Goal: Information Seeking & Learning: Learn about a topic

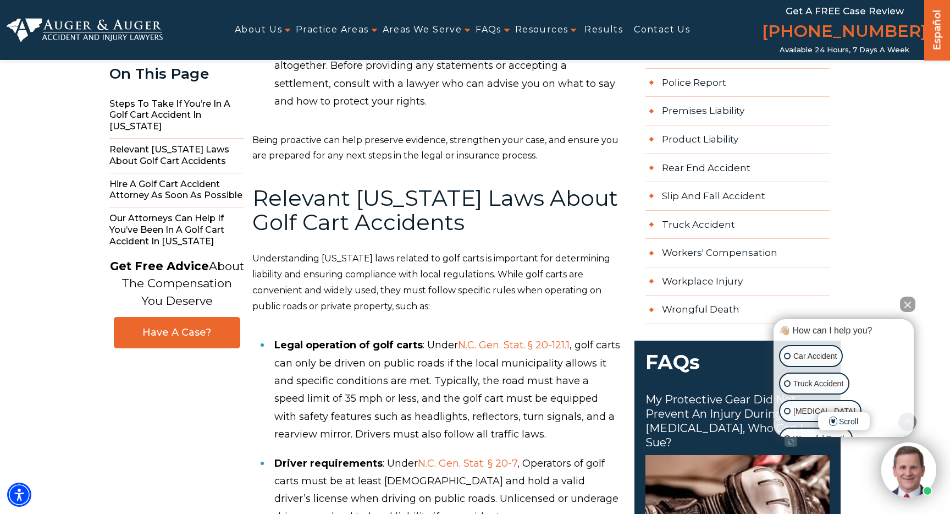
scroll to position [961, 0]
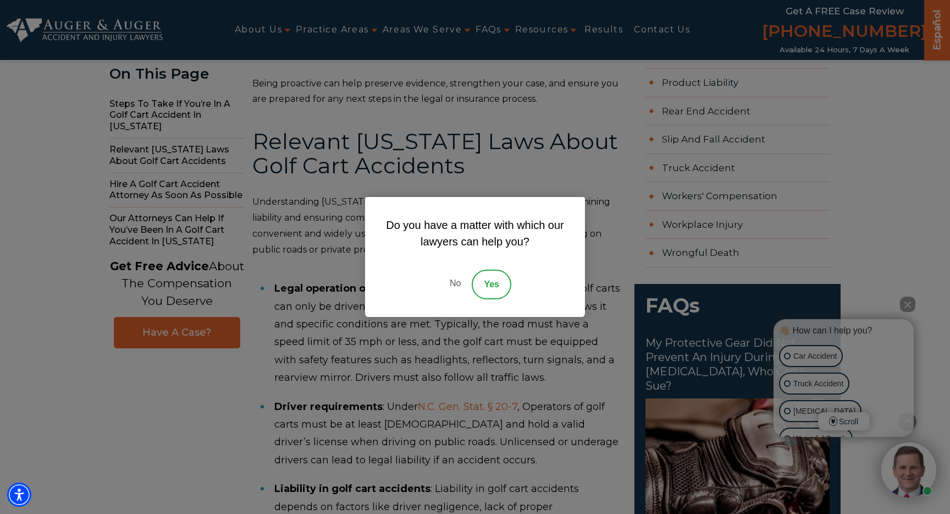
click at [457, 283] on link "No" at bounding box center [455, 284] width 33 height 30
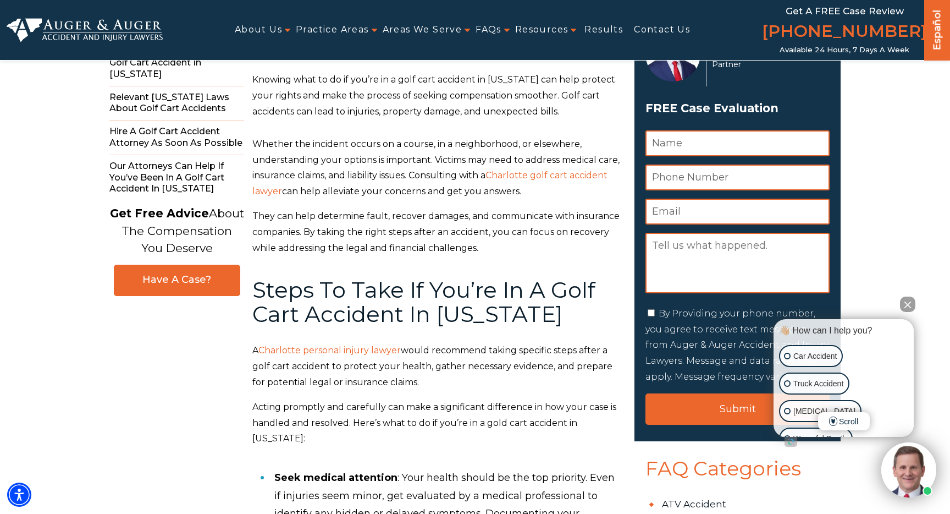
scroll to position [0, 0]
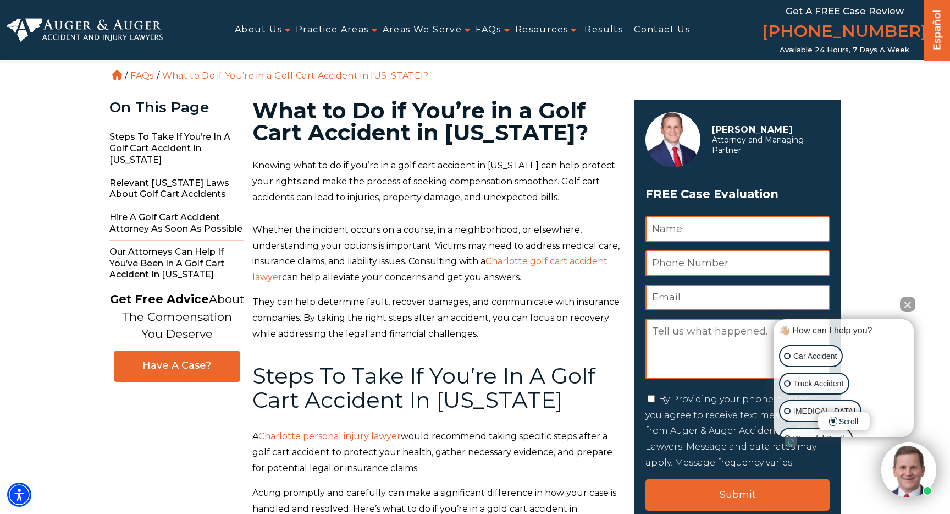
drag, startPoint x: 437, startPoint y: 284, endPoint x: 559, endPoint y: 299, distance: 122.9
click at [559, 285] on p "Whether the incident occurs on a course, in a neighborhood, or elsewhere, under…" at bounding box center [436, 253] width 369 height 63
copy p "Consulting with a Charlotte golf cart accident lawyer can help alleviate your c…"
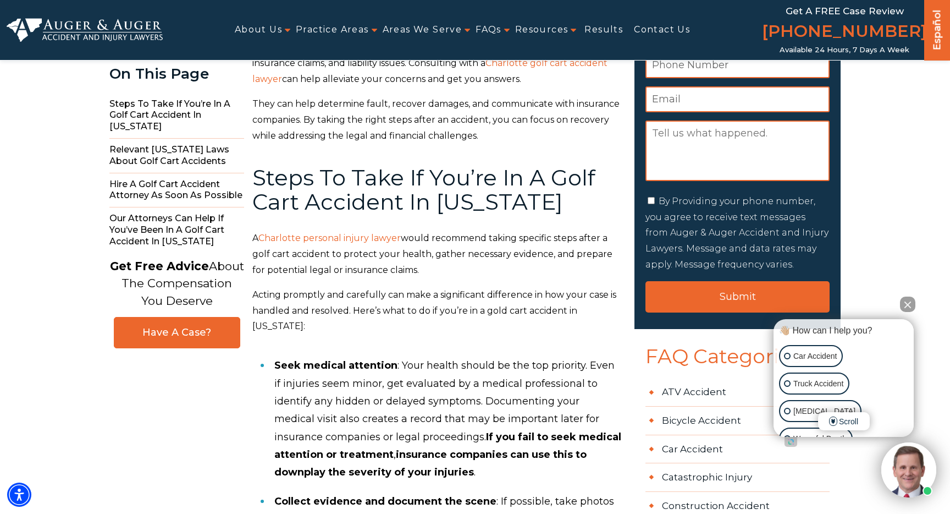
scroll to position [234, 0]
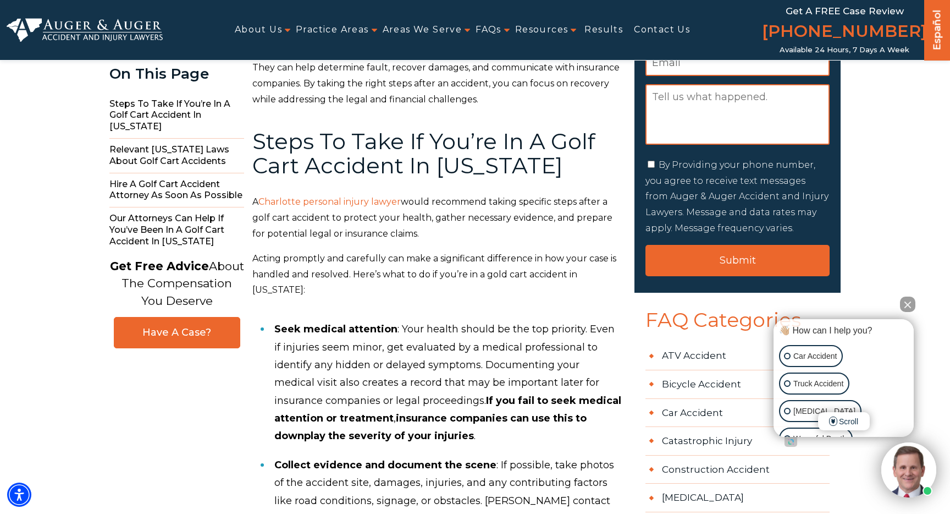
drag, startPoint x: 252, startPoint y: 223, endPoint x: 435, endPoint y: 254, distance: 185.7
click at [435, 241] on p "A Charlotte personal injury lawyer would recommend taking specific steps after …" at bounding box center [436, 217] width 369 height 47
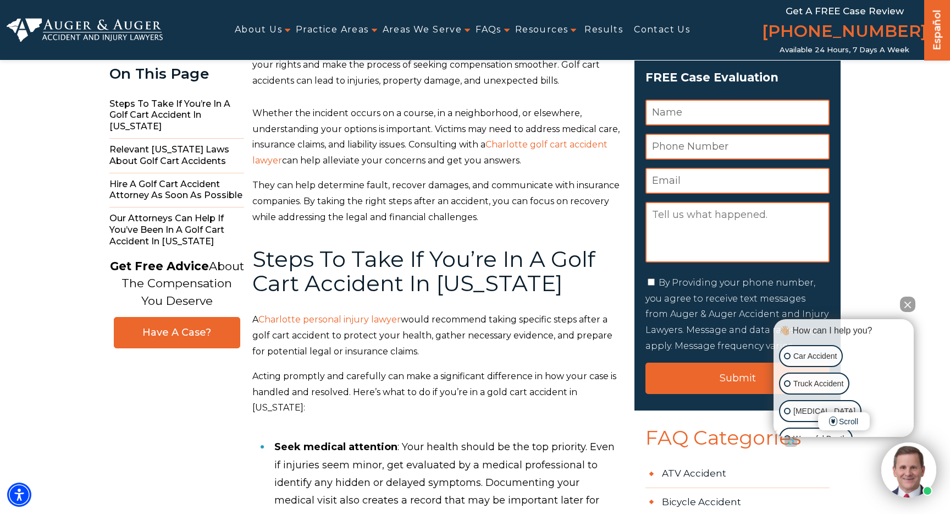
scroll to position [0, 0]
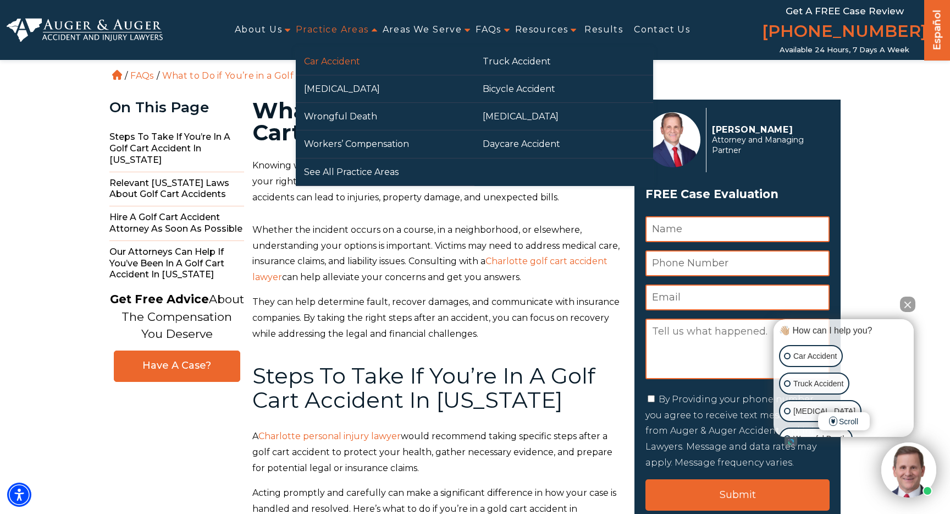
click at [338, 68] on link "Car Accident" at bounding box center [385, 61] width 179 height 27
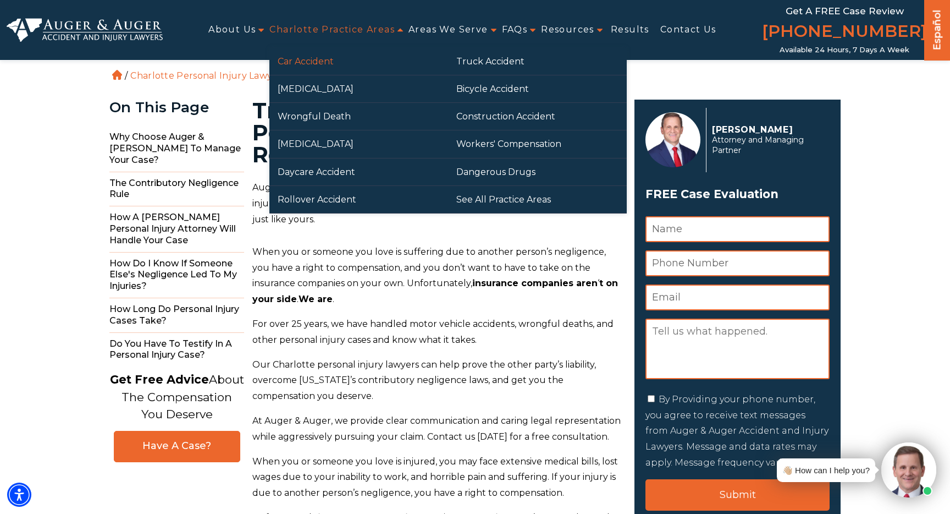
click at [323, 58] on link "Car Accident" at bounding box center [358, 61] width 179 height 27
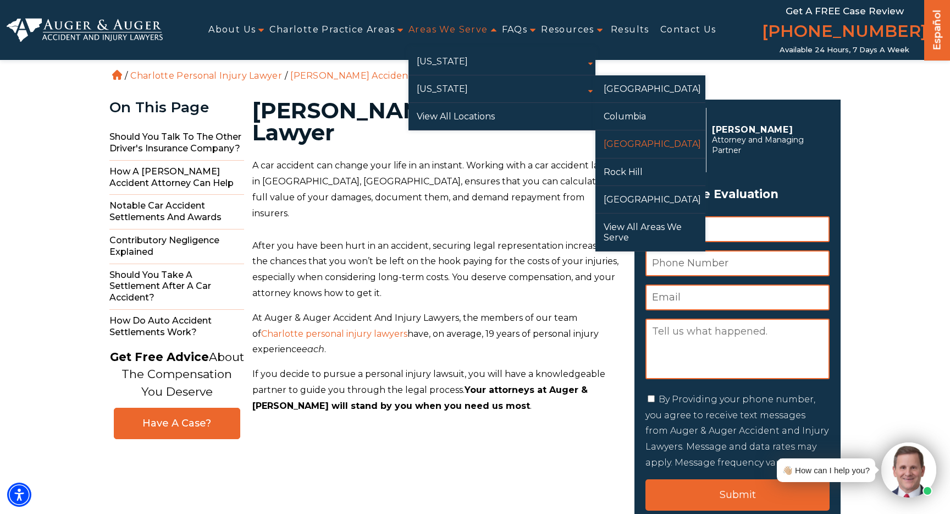
click at [628, 140] on link "[GEOGRAPHIC_DATA]" at bounding box center [650, 143] width 110 height 27
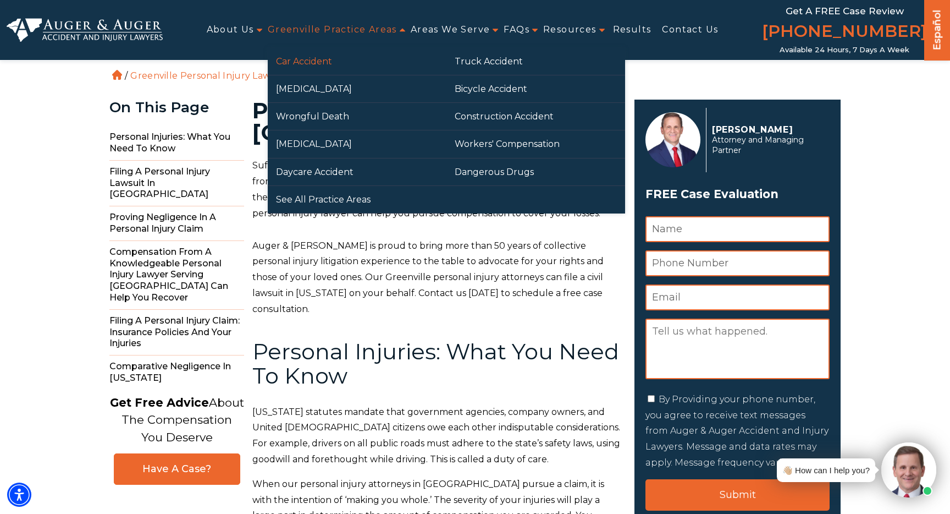
click at [311, 59] on link "Car Accident" at bounding box center [357, 61] width 179 height 27
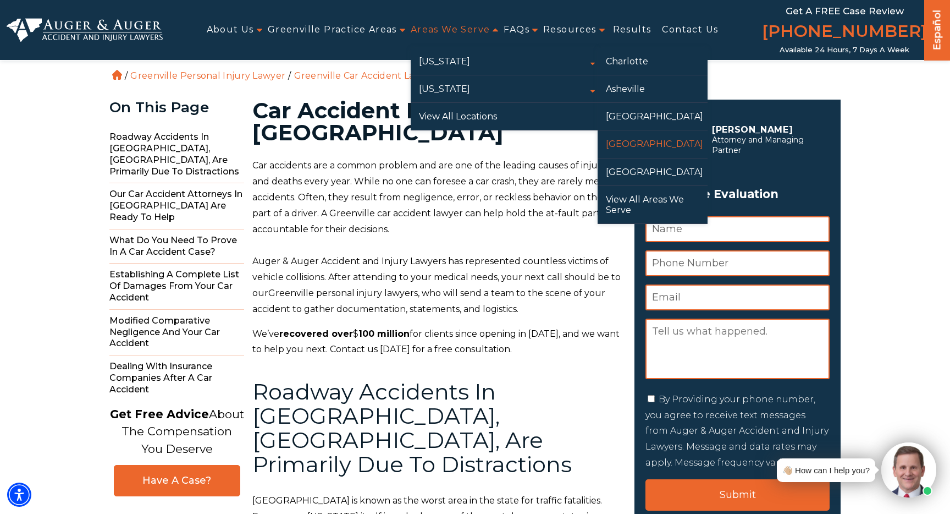
click at [632, 144] on link "[GEOGRAPHIC_DATA]" at bounding box center [653, 143] width 110 height 27
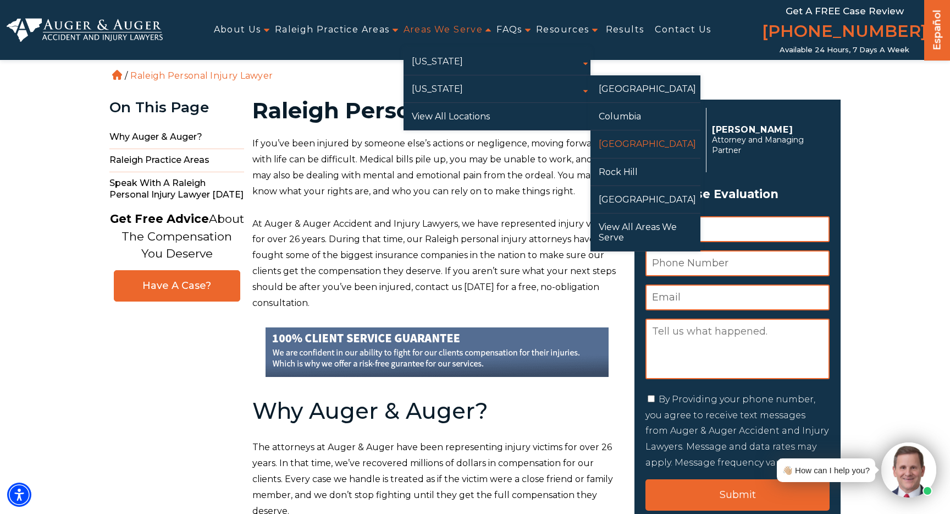
click at [629, 147] on link "[GEOGRAPHIC_DATA]" at bounding box center [646, 143] width 110 height 27
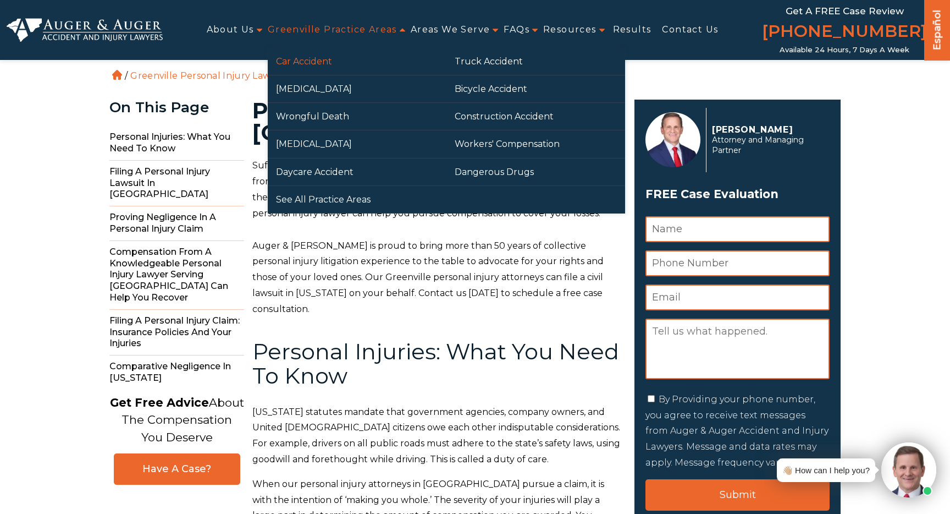
click at [315, 57] on link "Car Accident" at bounding box center [357, 61] width 179 height 27
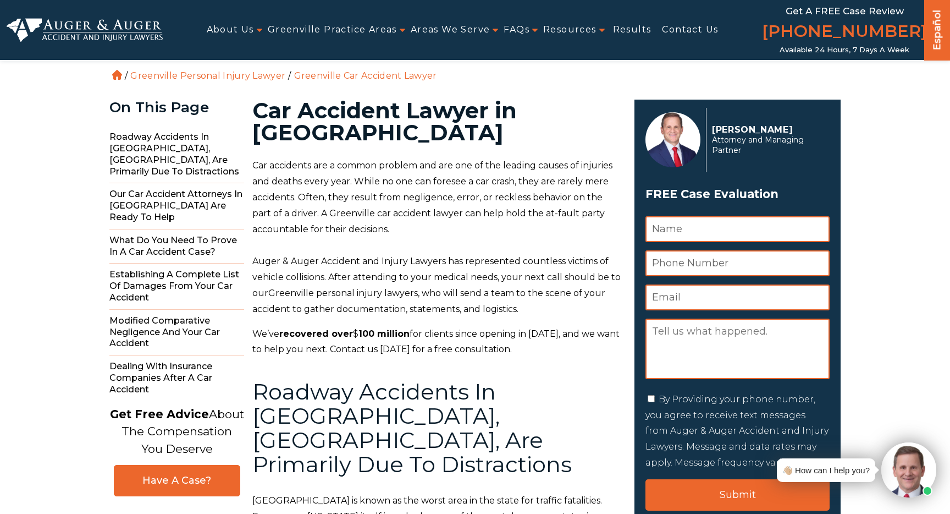
click at [520, 257] on span "Auger & Auger Accident and Injury Lawyers has represented countless victims of …" at bounding box center [436, 277] width 368 height 42
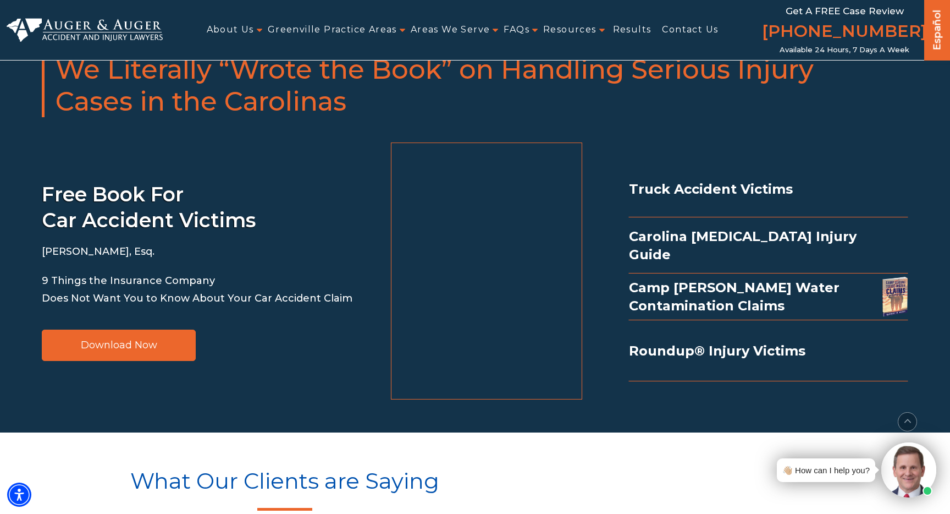
scroll to position [7657, 0]
